Goal: Find contact information: Find contact information

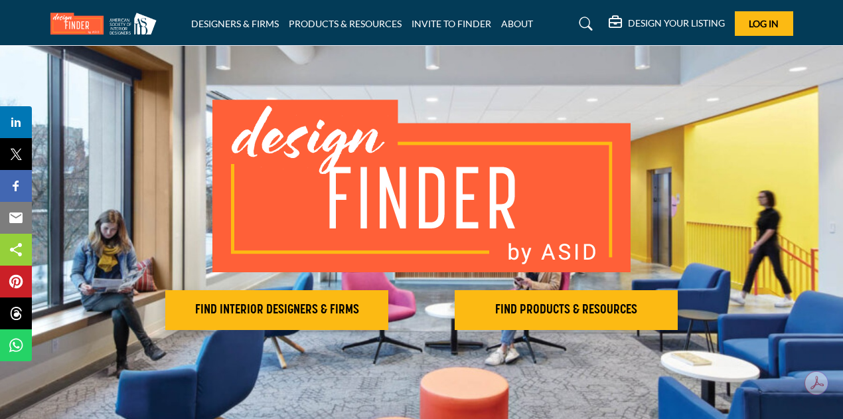
scroll to position [212, 0]
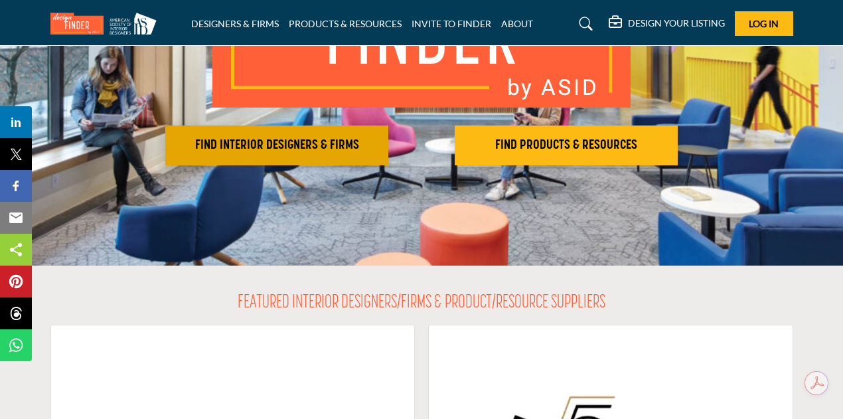
click at [309, 132] on button "FIND INTERIOR DESIGNERS & FIRMS" at bounding box center [276, 146] width 223 height 40
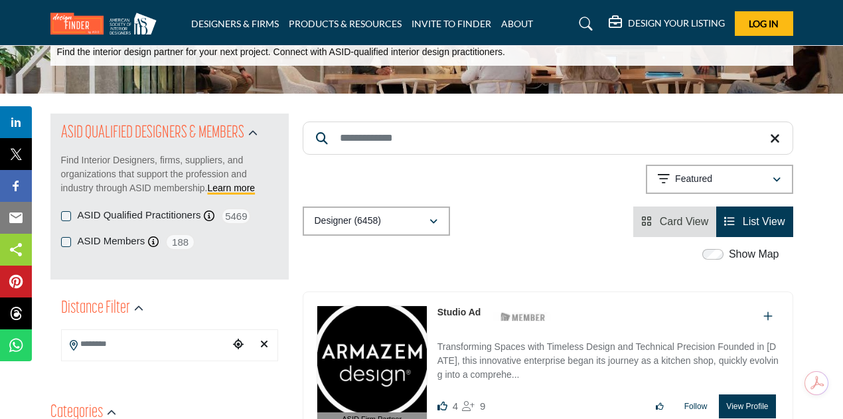
scroll to position [80, 0]
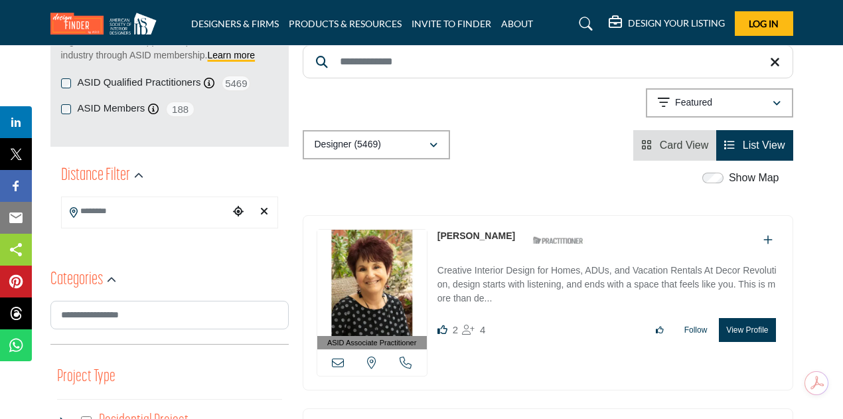
scroll to position [217, 0]
click at [554, 271] on p "Creative Interior Design for Homes, ADUs, and Vacation Rentals At Decor Revolut…" at bounding box center [609, 285] width 342 height 44
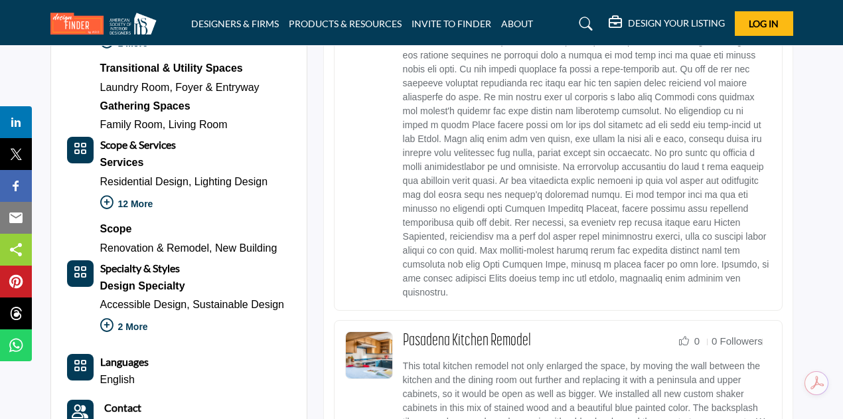
scroll to position [990, 0]
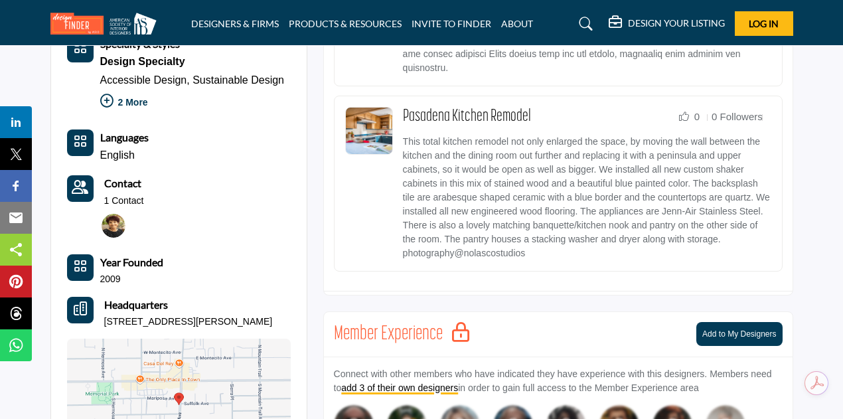
click at [81, 185] on icon "Contact-Employee Icon" at bounding box center [80, 187] width 17 height 13
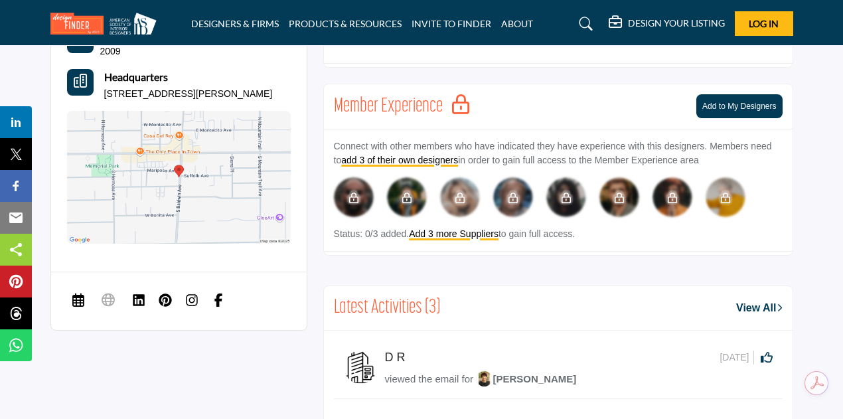
scroll to position [1219, 0]
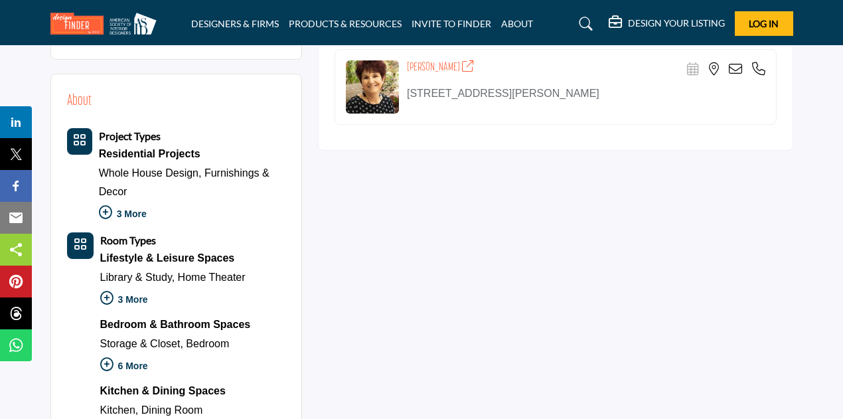
scroll to position [374, 0]
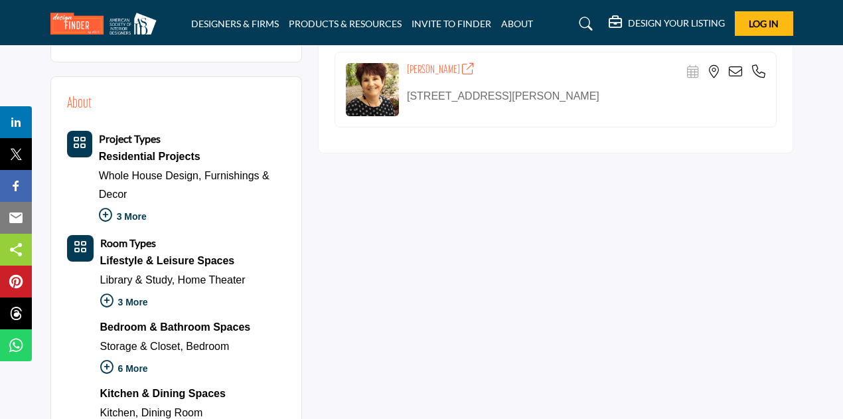
click at [104, 214] on icon at bounding box center [105, 215] width 13 height 13
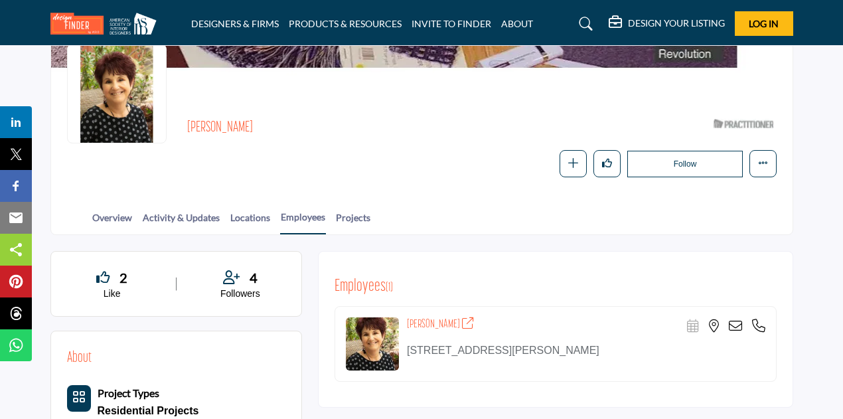
scroll to position [101, 0]
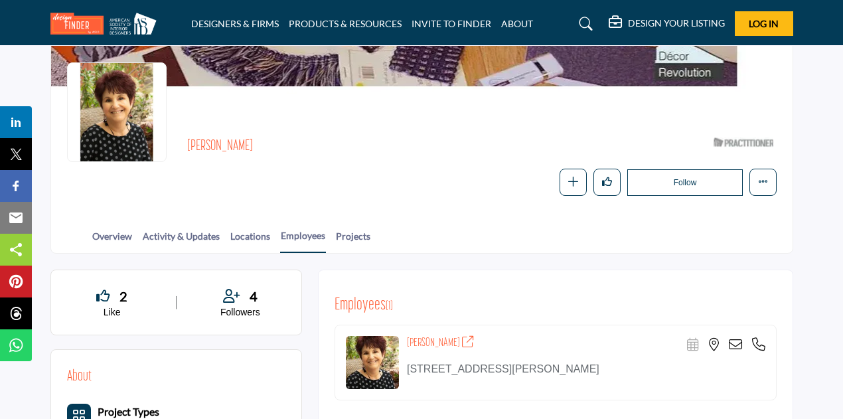
click at [735, 346] on icon at bounding box center [735, 344] width 13 height 13
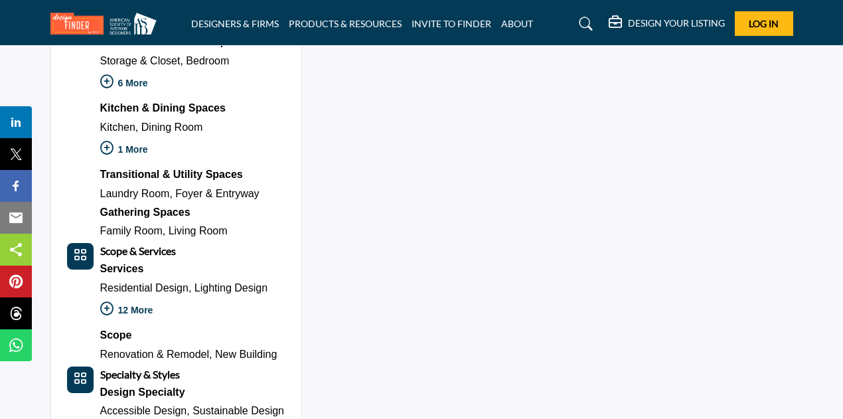
scroll to position [1005, 0]
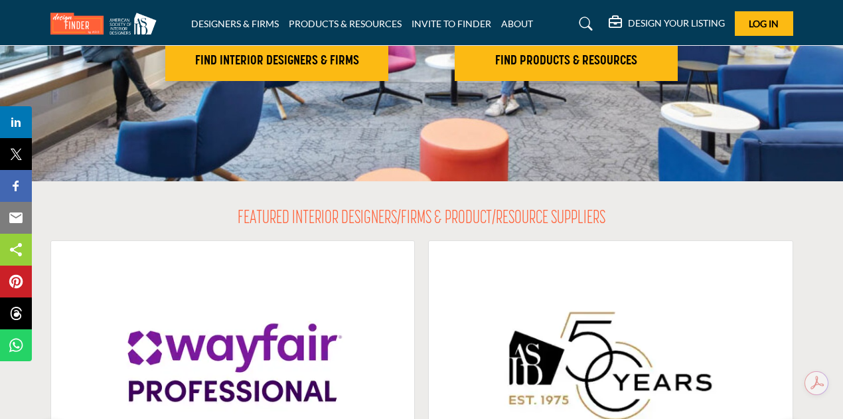
scroll to position [230, 0]
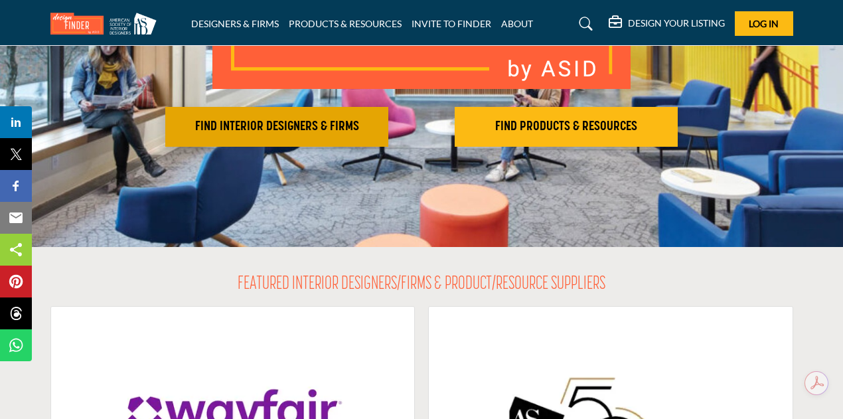
click at [282, 119] on h2 "FIND INTERIOR DESIGNERS & FIRMS" at bounding box center [276, 127] width 215 height 16
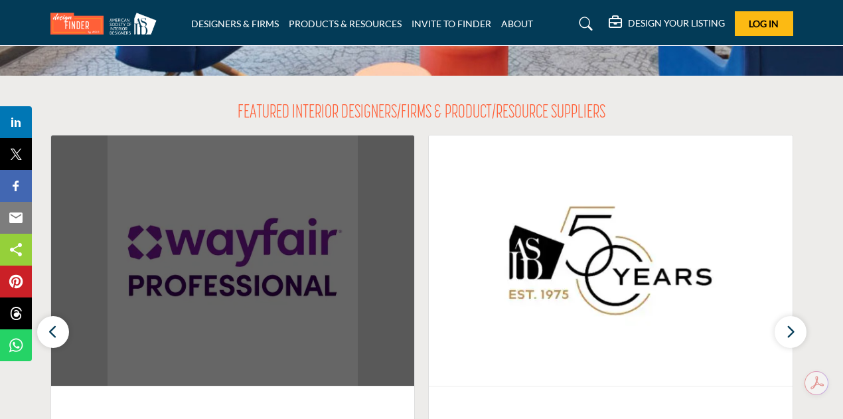
scroll to position [116, 0]
